Goal: Information Seeking & Learning: Learn about a topic

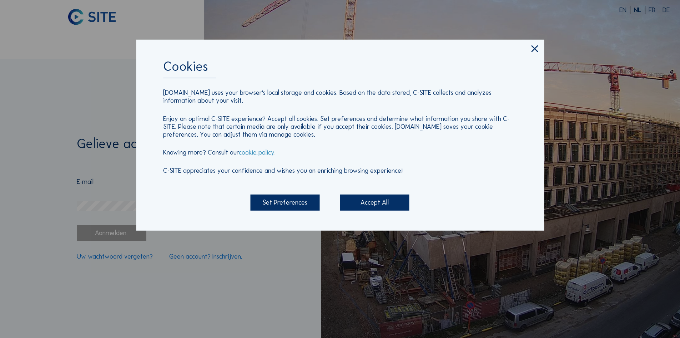
drag, startPoint x: 387, startPoint y: 203, endPoint x: 373, endPoint y: 204, distance: 13.6
click at [387, 203] on div "Accept All" at bounding box center [374, 202] width 69 height 16
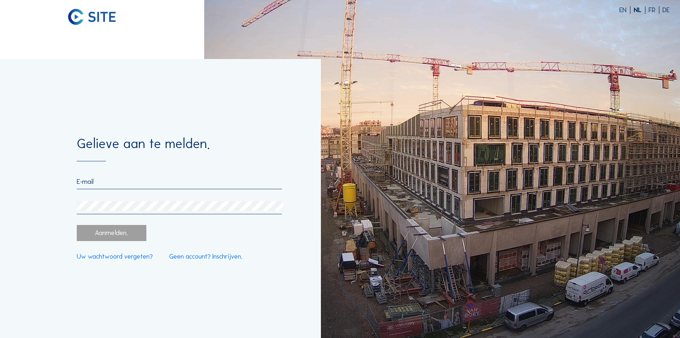
click at [166, 183] on input "email" at bounding box center [179, 182] width 205 height 8
type input "[PERSON_NAME][EMAIL_ADDRESS][DOMAIN_NAME]"
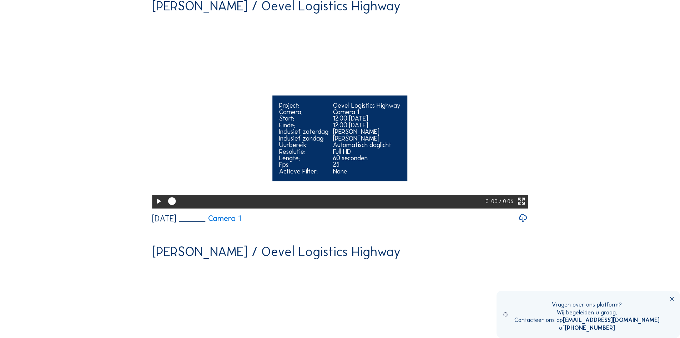
scroll to position [71, 0]
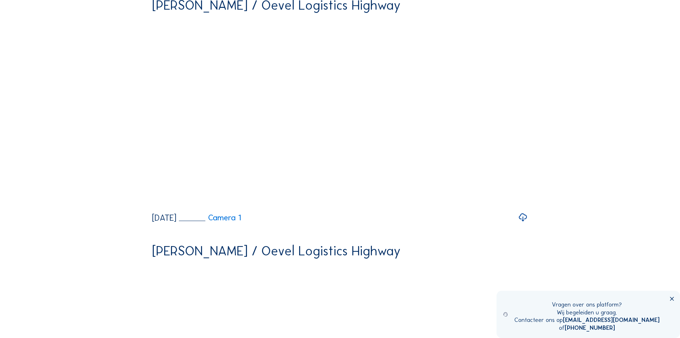
click at [675, 299] on icon at bounding box center [672, 298] width 6 height 6
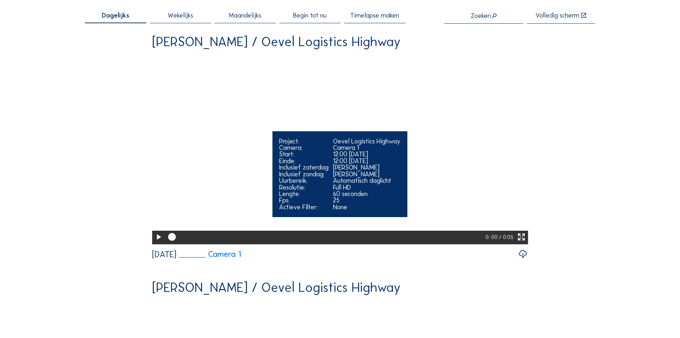
scroll to position [0, 0]
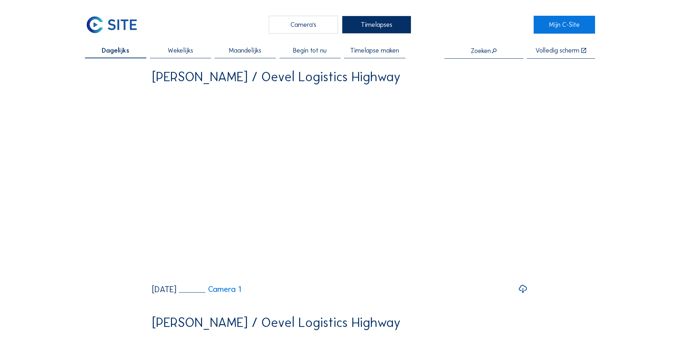
click at [300, 24] on div "Camera's" at bounding box center [303, 25] width 69 height 18
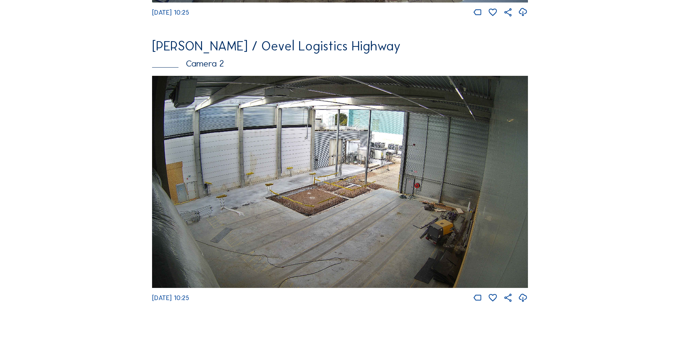
scroll to position [357, 0]
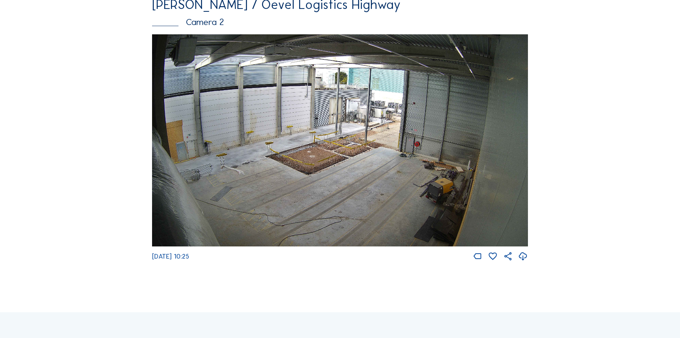
click at [384, 102] on img at bounding box center [340, 140] width 376 height 212
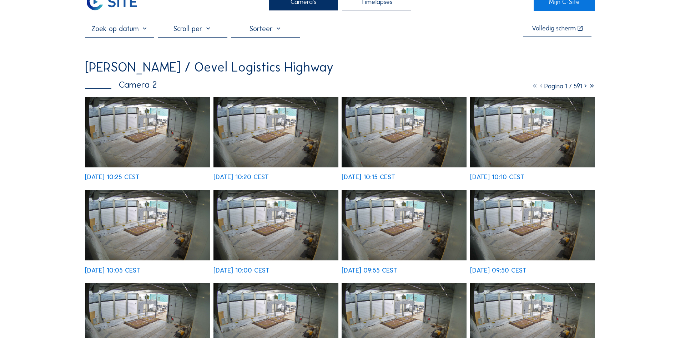
scroll to position [36, 0]
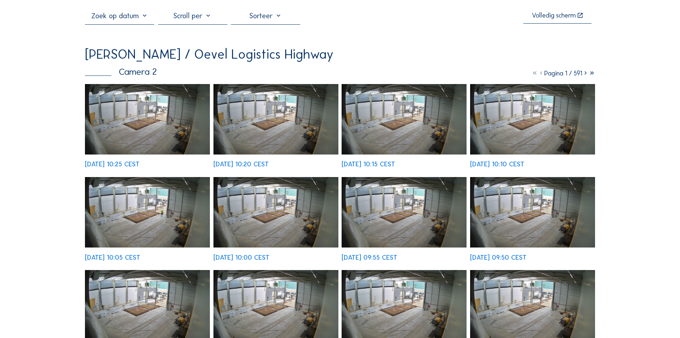
click at [156, 210] on img at bounding box center [147, 212] width 125 height 70
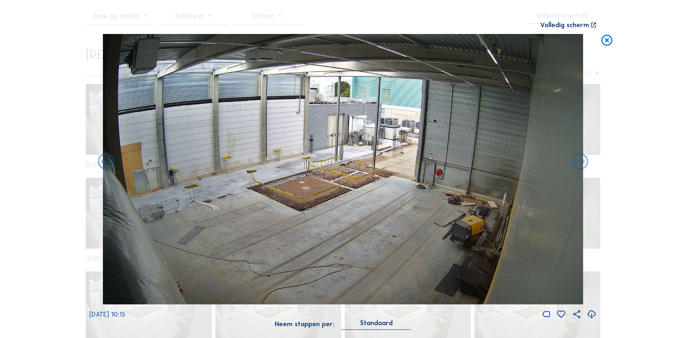
click at [619, 171] on div "Scroll om door de tijd te reizen | Druk op de 'Alt'-knop + scroll om te Zoomen …" at bounding box center [343, 169] width 686 height 338
click at [610, 44] on icon at bounding box center [606, 41] width 13 height 14
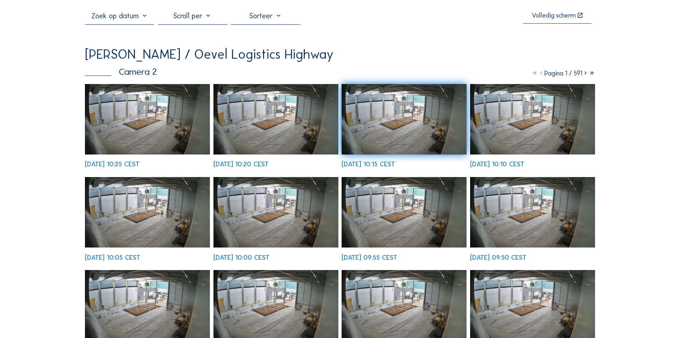
click at [149, 205] on img at bounding box center [147, 212] width 125 height 70
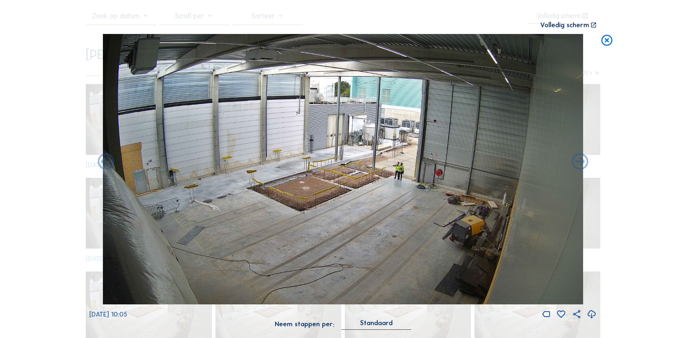
click at [614, 158] on div "Scroll om door de tijd te reizen | Druk op de 'Alt'-knop + scroll om te Zoomen …" at bounding box center [343, 169] width 686 height 338
click at [607, 35] on icon at bounding box center [606, 41] width 13 height 14
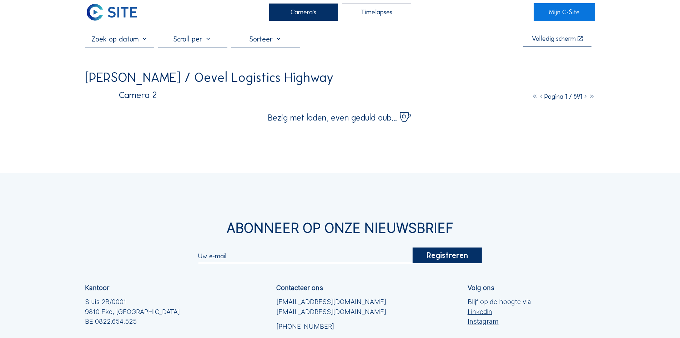
scroll to position [0, 0]
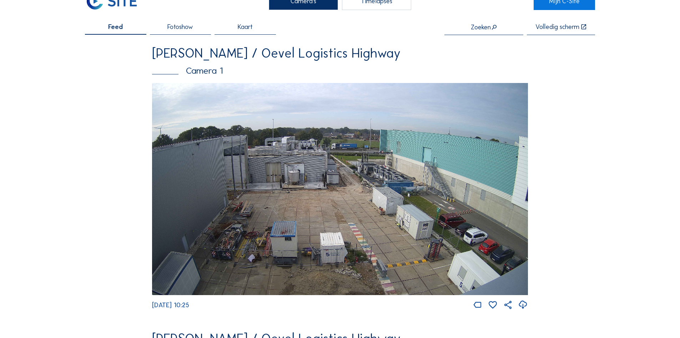
scroll to position [36, 0]
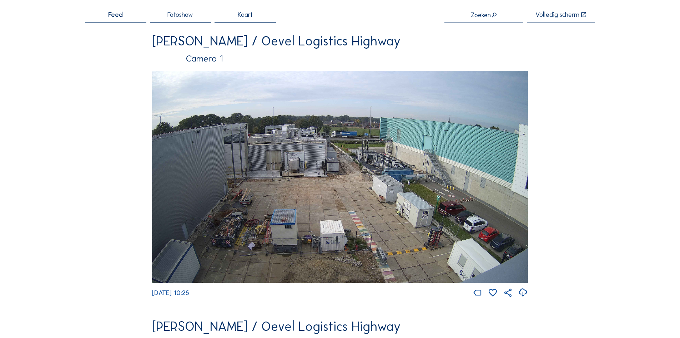
click at [337, 165] on img at bounding box center [340, 177] width 376 height 212
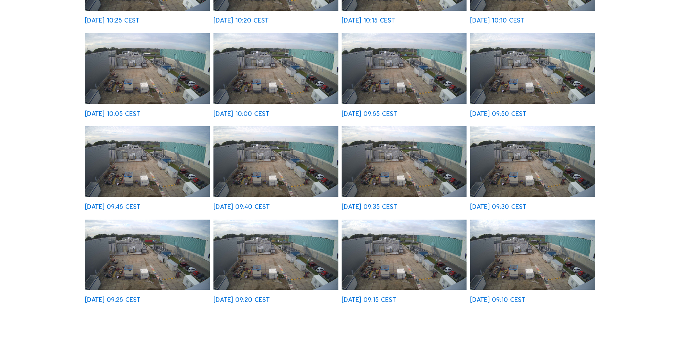
scroll to position [321, 0]
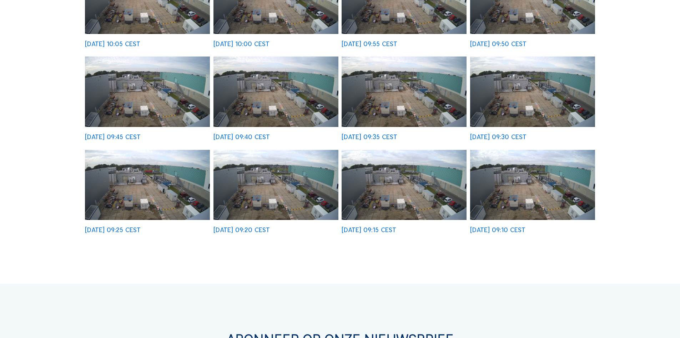
click at [524, 194] on img at bounding box center [532, 185] width 125 height 70
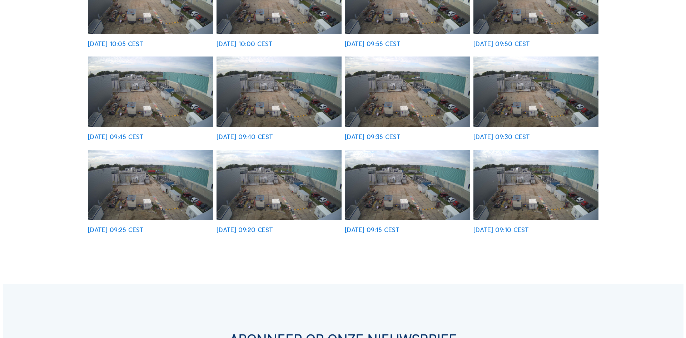
scroll to position [250, 0]
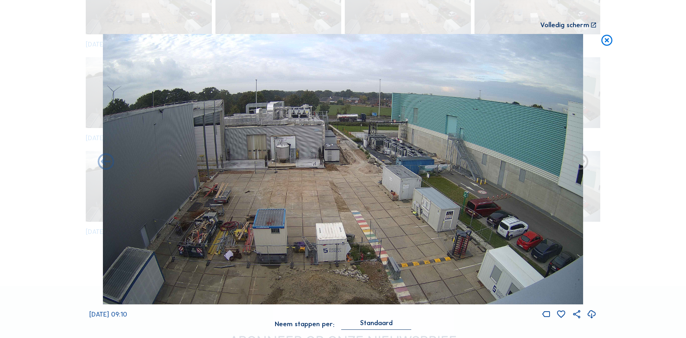
click at [582, 166] on icon at bounding box center [580, 162] width 20 height 20
click at [579, 164] on icon at bounding box center [580, 162] width 20 height 20
click at [607, 44] on icon at bounding box center [606, 41] width 13 height 14
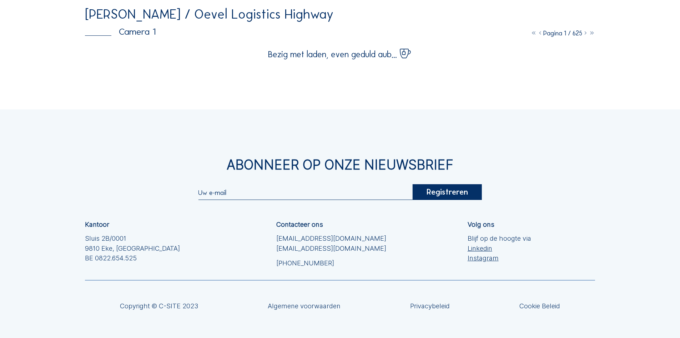
scroll to position [0, 0]
